Goal: Transaction & Acquisition: Purchase product/service

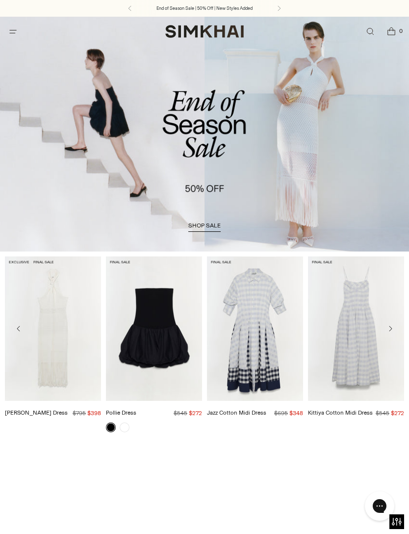
click at [14, 33] on icon "Open menu modal" at bounding box center [13, 31] width 10 height 8
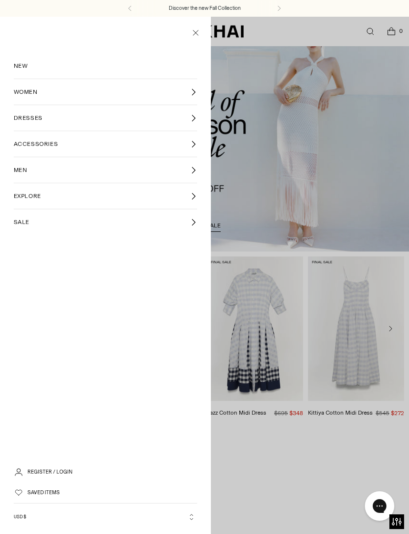
click at [37, 93] on span "WOMEN" at bounding box center [26, 91] width 24 height 9
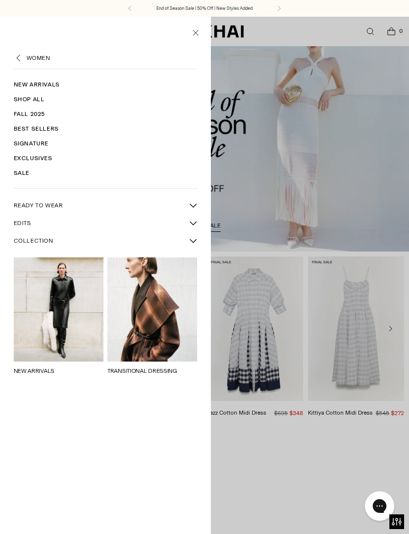
click at [40, 99] on link "Shop All" at bounding box center [106, 99] width 184 height 15
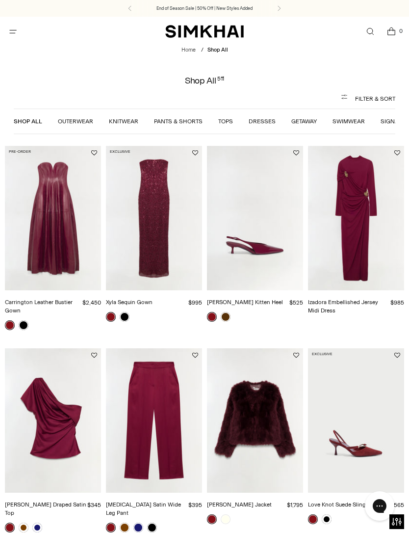
click at [260, 120] on link "Dresses" at bounding box center [262, 121] width 27 height 7
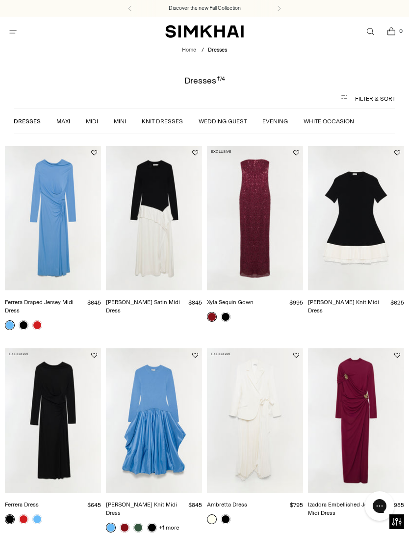
click at [274, 120] on link "Evening" at bounding box center [276, 121] width 26 height 7
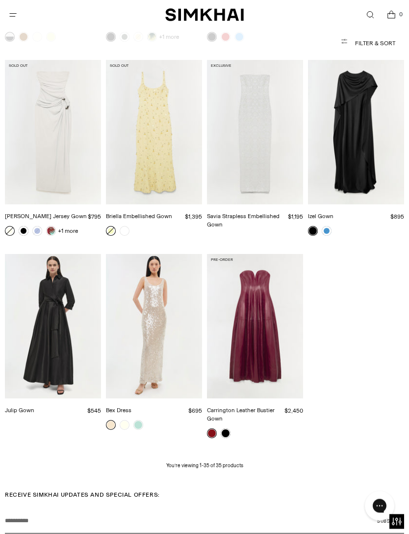
scroll to position [1442, 0]
click at [59, 318] on img "Julip Gown" at bounding box center [53, 326] width 96 height 144
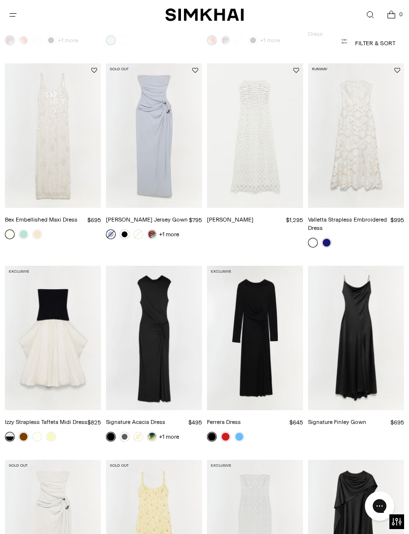
scroll to position [1042, 0]
